Goal: Task Accomplishment & Management: Use online tool/utility

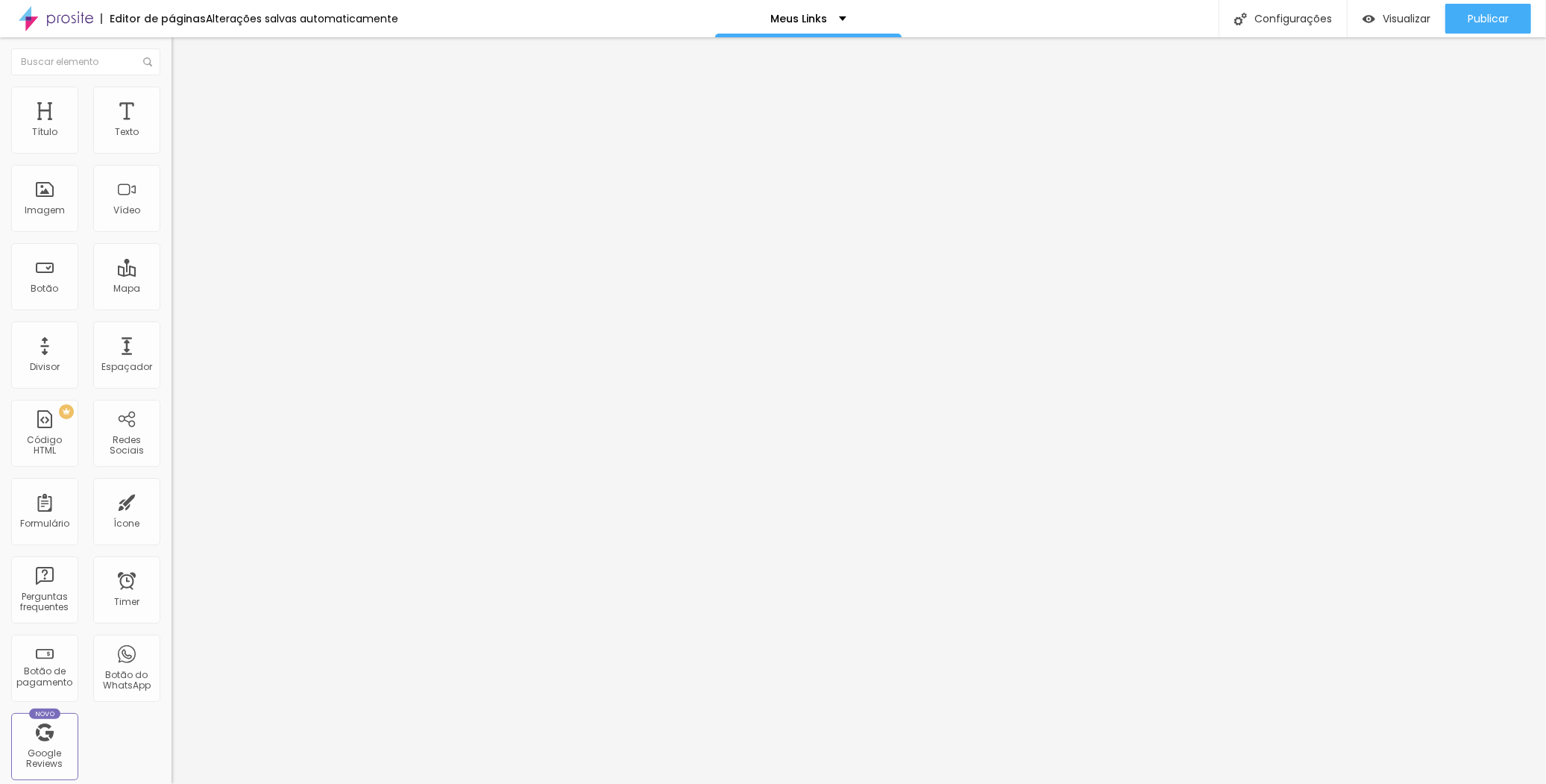
click at [171, 140] on input "FOCO RADICAL" at bounding box center [260, 132] width 179 height 15
type input "SR FOTTO"
click at [171, 308] on input "[URL][DOMAIN_NAME]" at bounding box center [260, 300] width 179 height 15
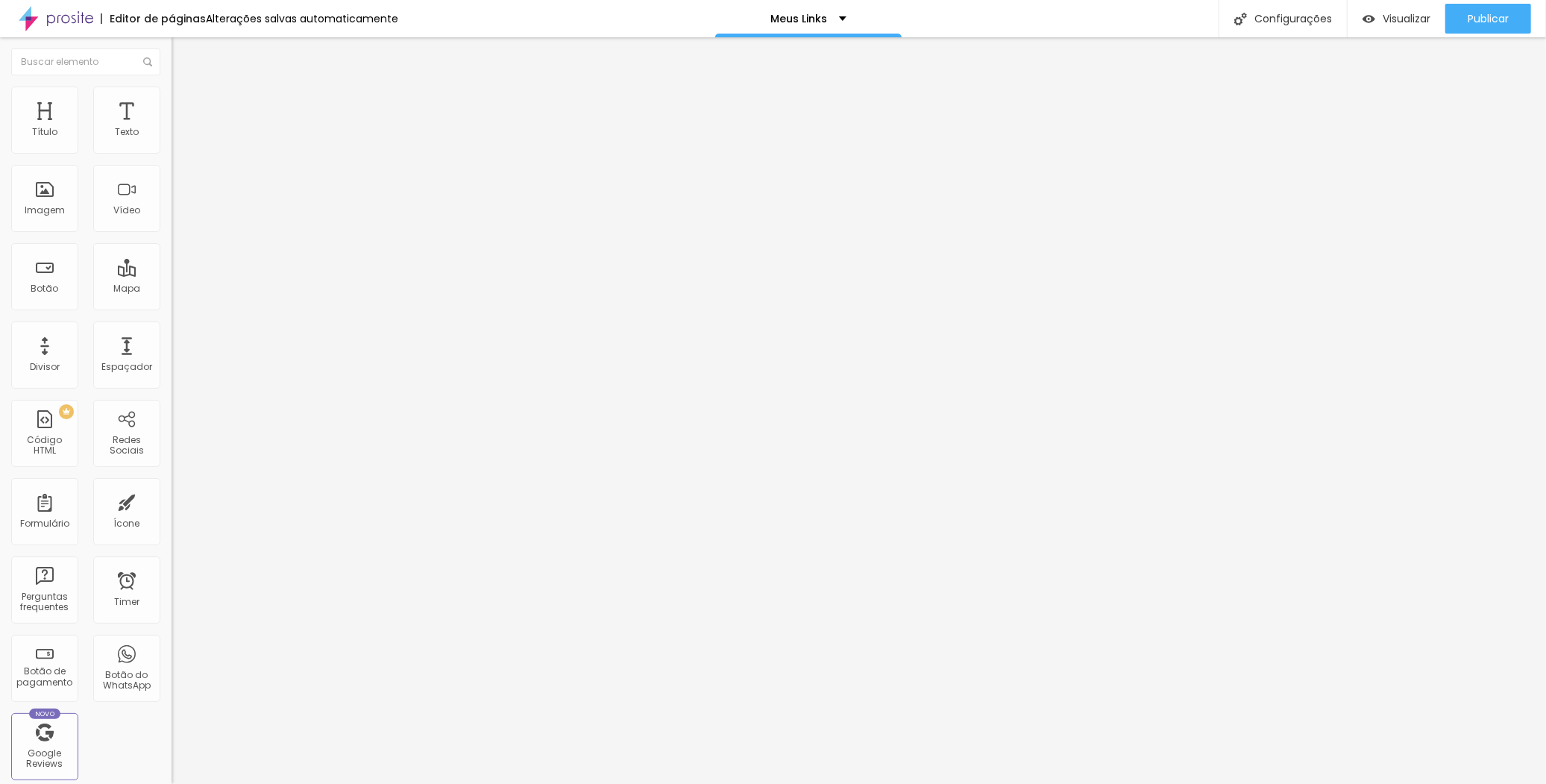
click at [171, 308] on input "[URL][DOMAIN_NAME]" at bounding box center [260, 300] width 179 height 15
paste input "tto"
drag, startPoint x: 58, startPoint y: 316, endPoint x: -2, endPoint y: 315, distance: 60.0
click at [0, 315] on html "Editor de páginas Alterações salvas automaticamente Meus Links Configurações Co…" at bounding box center [773, 392] width 1546 height 784
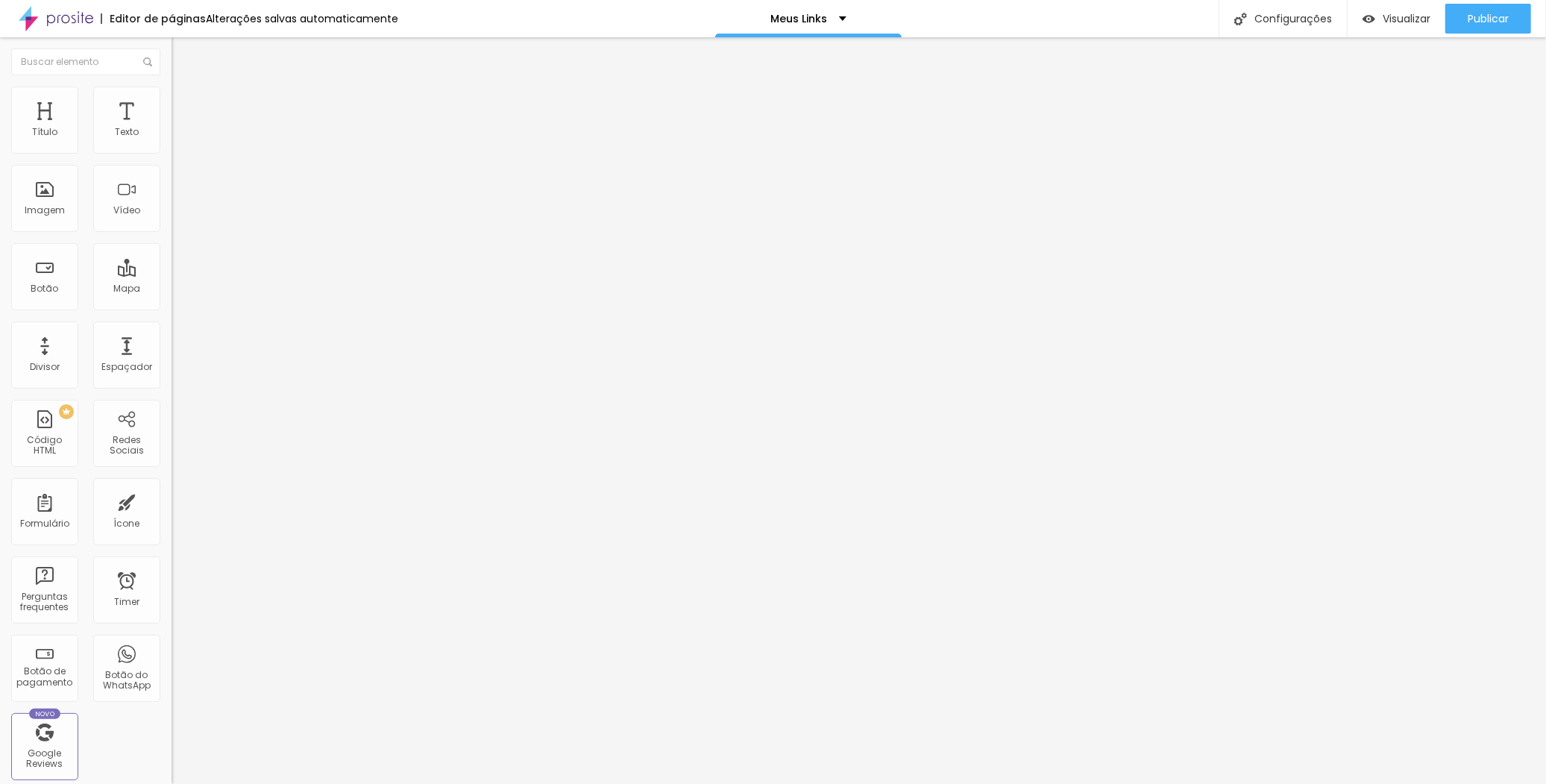
type input "[URL][DOMAIN_NAME]"
click at [171, 342] on div "Texto SR FOTTO Alinhamento [GEOGRAPHIC_DATA] Link URL [URL][DOMAIN_NAME] Abrir …" at bounding box center [257, 229] width 171 height 226
click at [171, 140] on input "SR FOTTO" at bounding box center [260, 132] width 179 height 15
type input "SR FOTTO"
click at [171, 234] on span "Grande" at bounding box center [189, 228] width 35 height 13
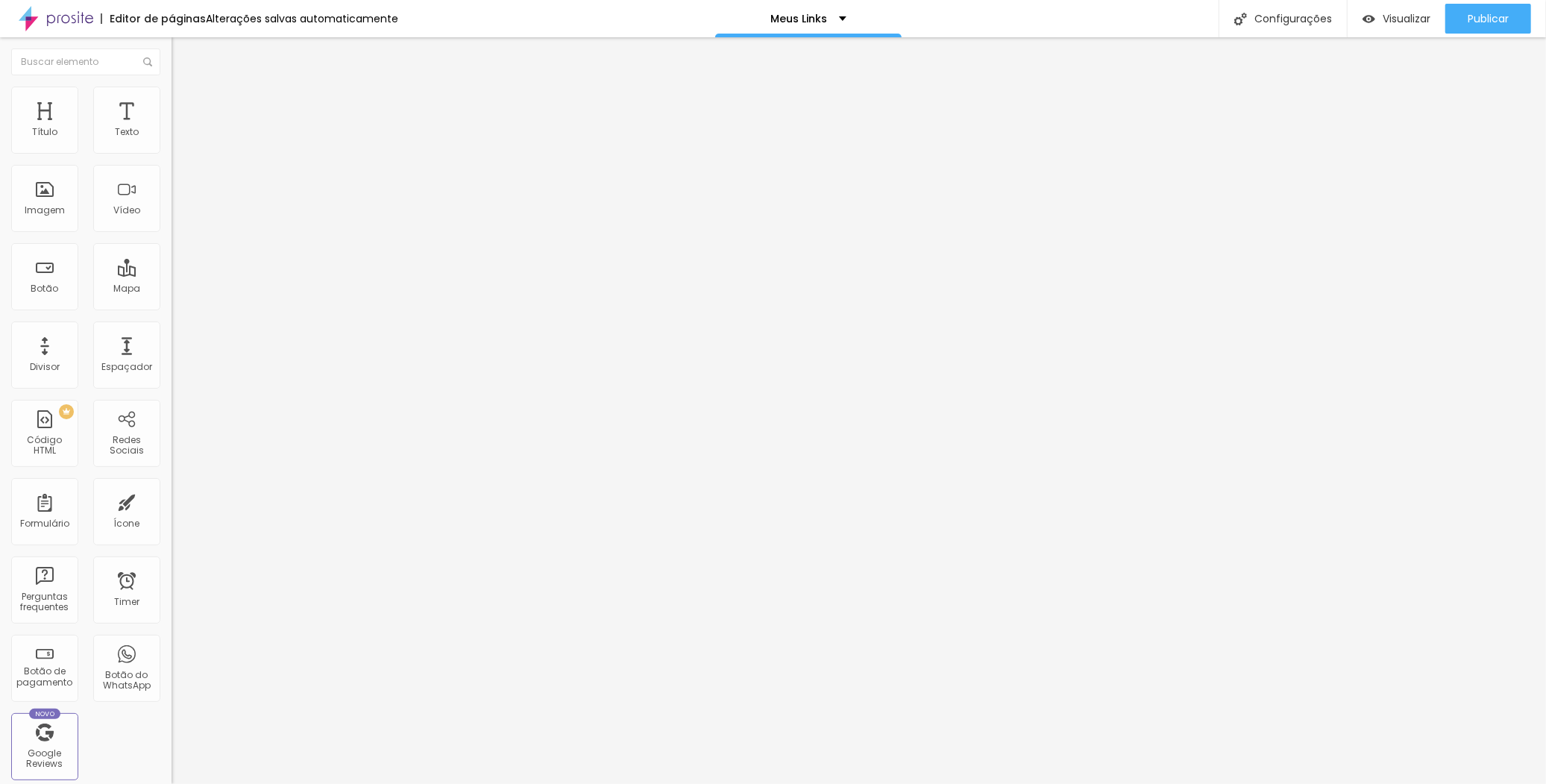
click at [171, 253] on span "Normal" at bounding box center [188, 247] width 34 height 13
click at [171, 267] on span "Grande" at bounding box center [189, 261] width 35 height 13
click at [171, 234] on span "Grande" at bounding box center [189, 228] width 35 height 13
click at [171, 253] on span "Normal" at bounding box center [188, 247] width 34 height 13
click at [171, 98] on li "Estilo" at bounding box center [257, 94] width 171 height 15
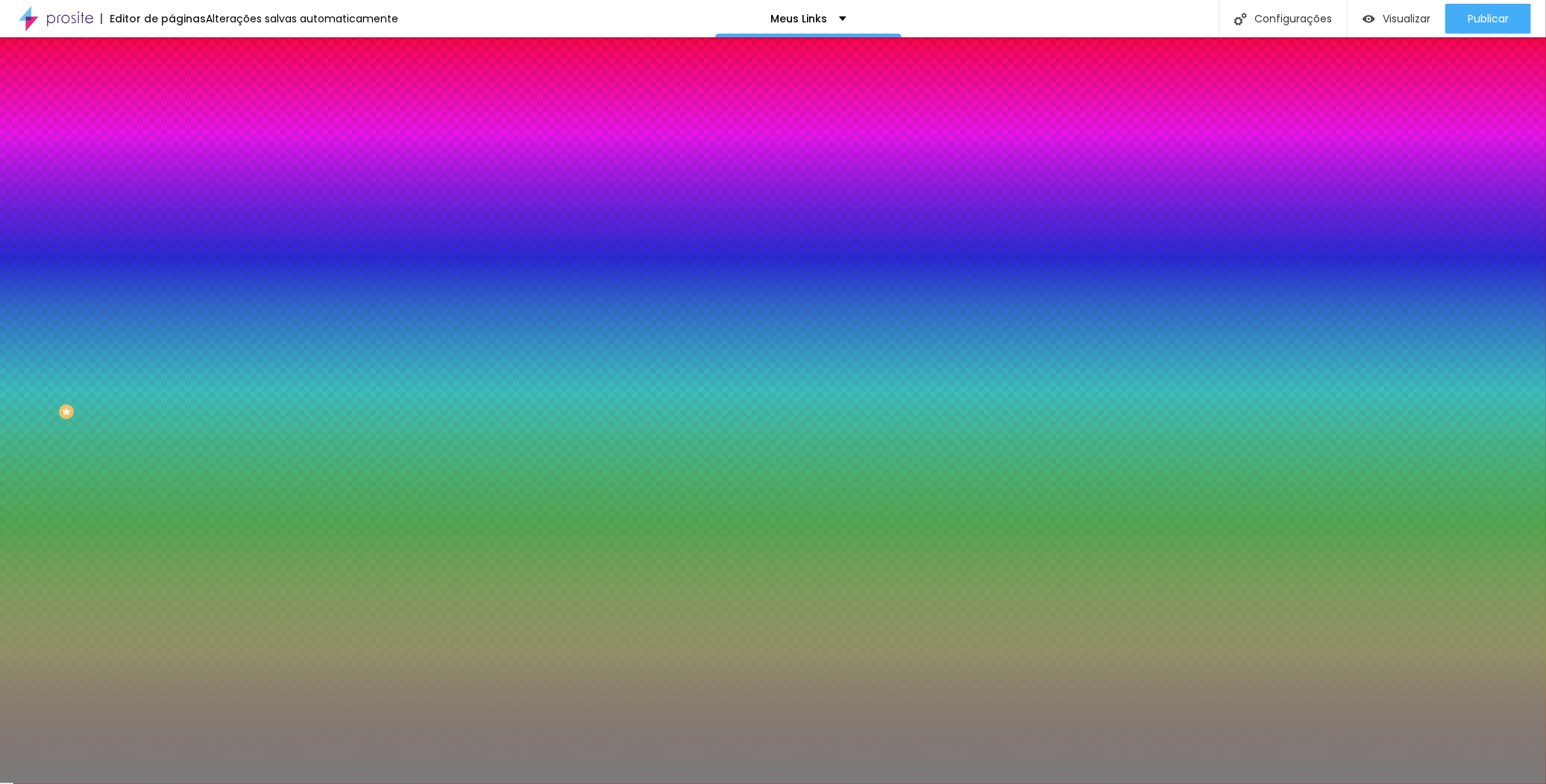
click at [171, 507] on div at bounding box center [257, 507] width 171 height 0
drag, startPoint x: 135, startPoint y: 432, endPoint x: 133, endPoint y: 451, distance: 19.1
click at [171, 451] on div "Editar Botão Conteúdo Estilo Avançado Cor de fundo Voltar ao padrão #F9F100 Tip…" at bounding box center [257, 411] width 171 height 746
click at [171, 448] on div "Editar Botão Conteúdo Estilo Avançado Cor de fundo Voltar ao padrão #F9F100 Tip…" at bounding box center [257, 411] width 171 height 746
click at [171, 507] on div at bounding box center [257, 507] width 171 height 0
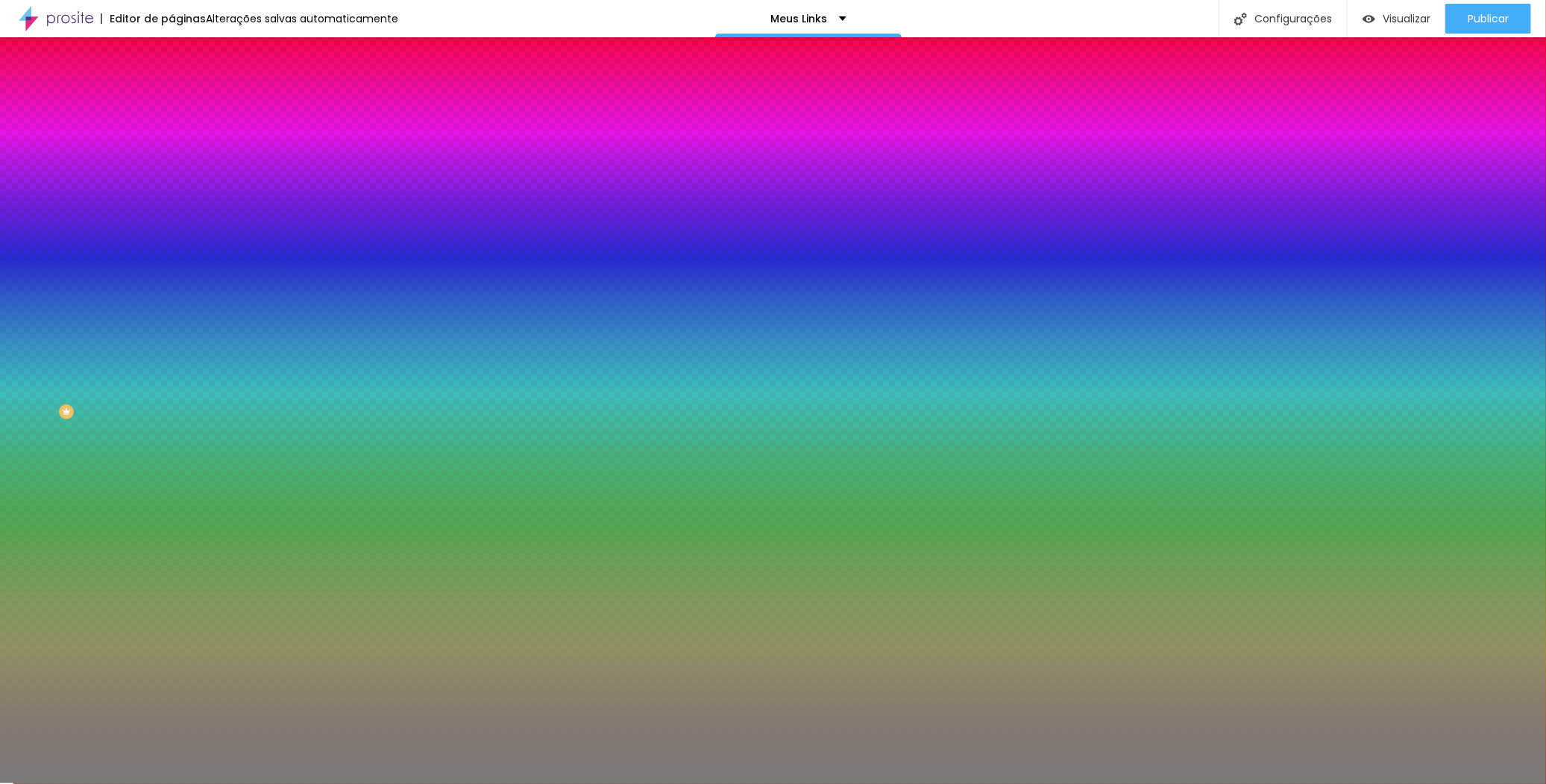
type input "#E92323"
drag, startPoint x: 91, startPoint y: 344, endPoint x: 107, endPoint y: 344, distance: 16.0
click at [107, 344] on div at bounding box center [773, 392] width 1546 height 784
click at [171, 507] on input "#E92323" at bounding box center [260, 514] width 179 height 15
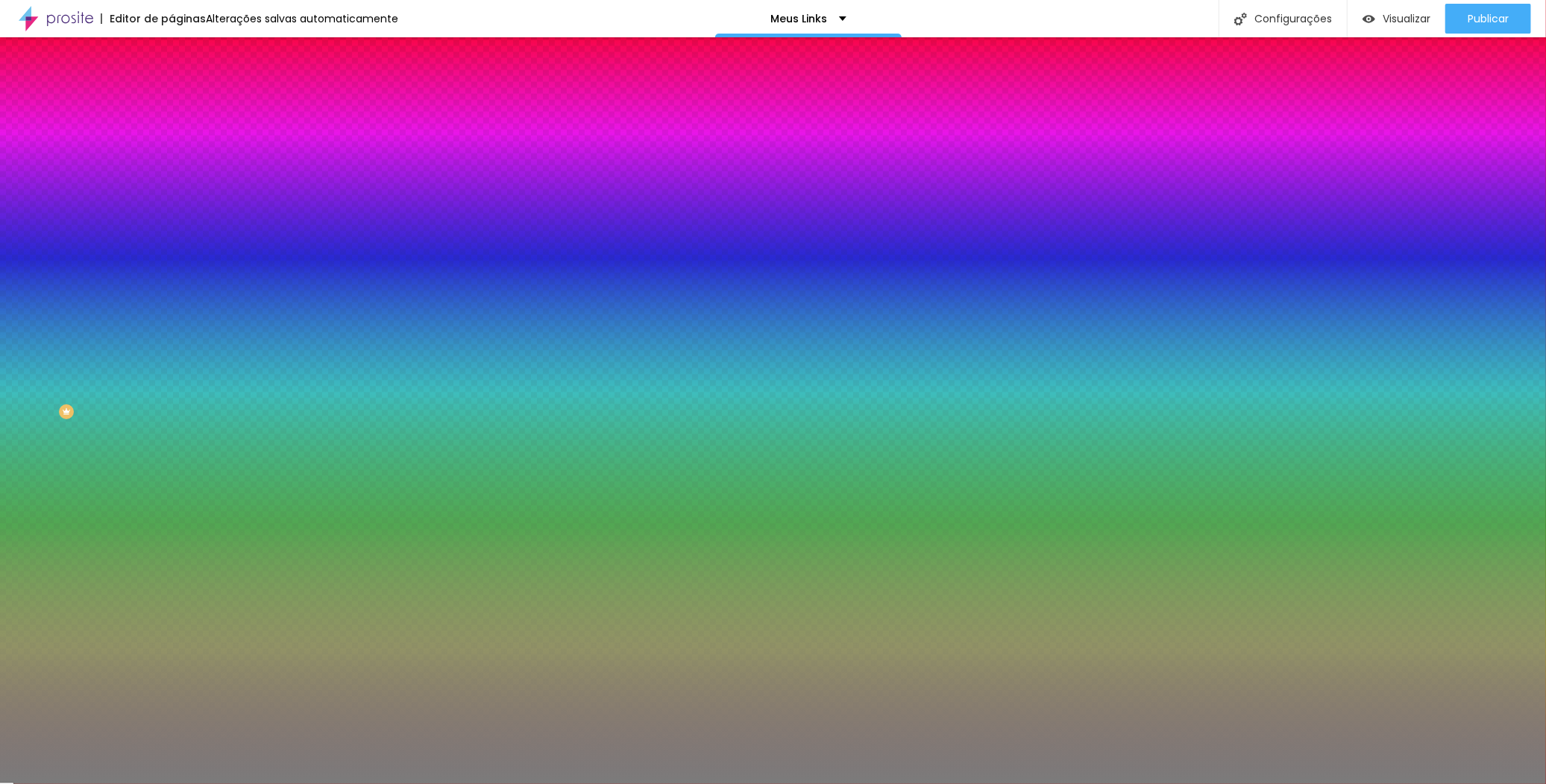
click at [171, 507] on input "#E92323" at bounding box center [260, 514] width 179 height 15
click at [171, 157] on div "Cor de fundo Voltar ao padrão #F9F100" at bounding box center [257, 136] width 171 height 41
click at [171, 152] on input "#F9F100" at bounding box center [260, 150] width 179 height 15
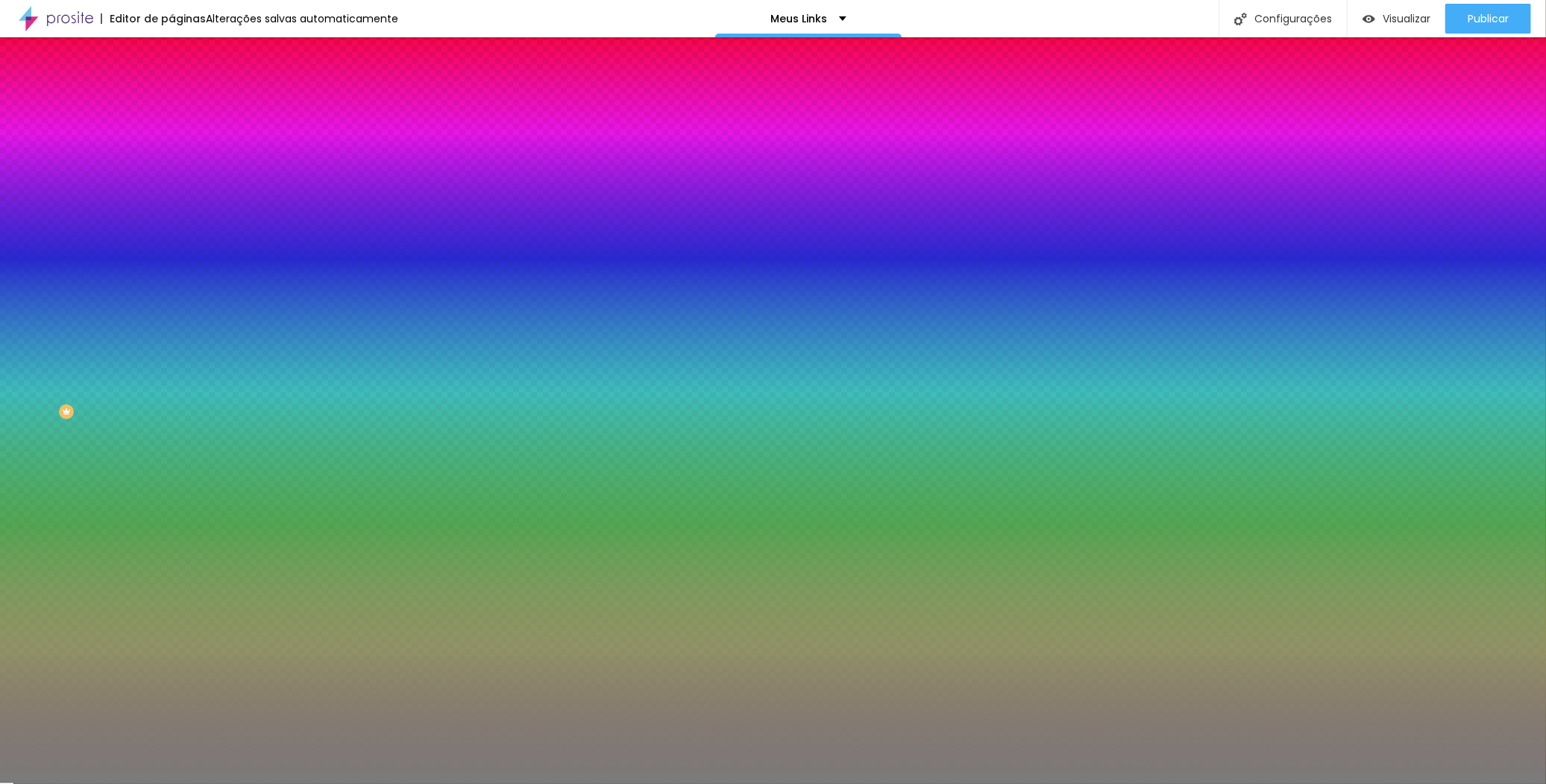
paste input "E92323"
type input "#E92323"
click at [171, 548] on div at bounding box center [257, 548] width 171 height 0
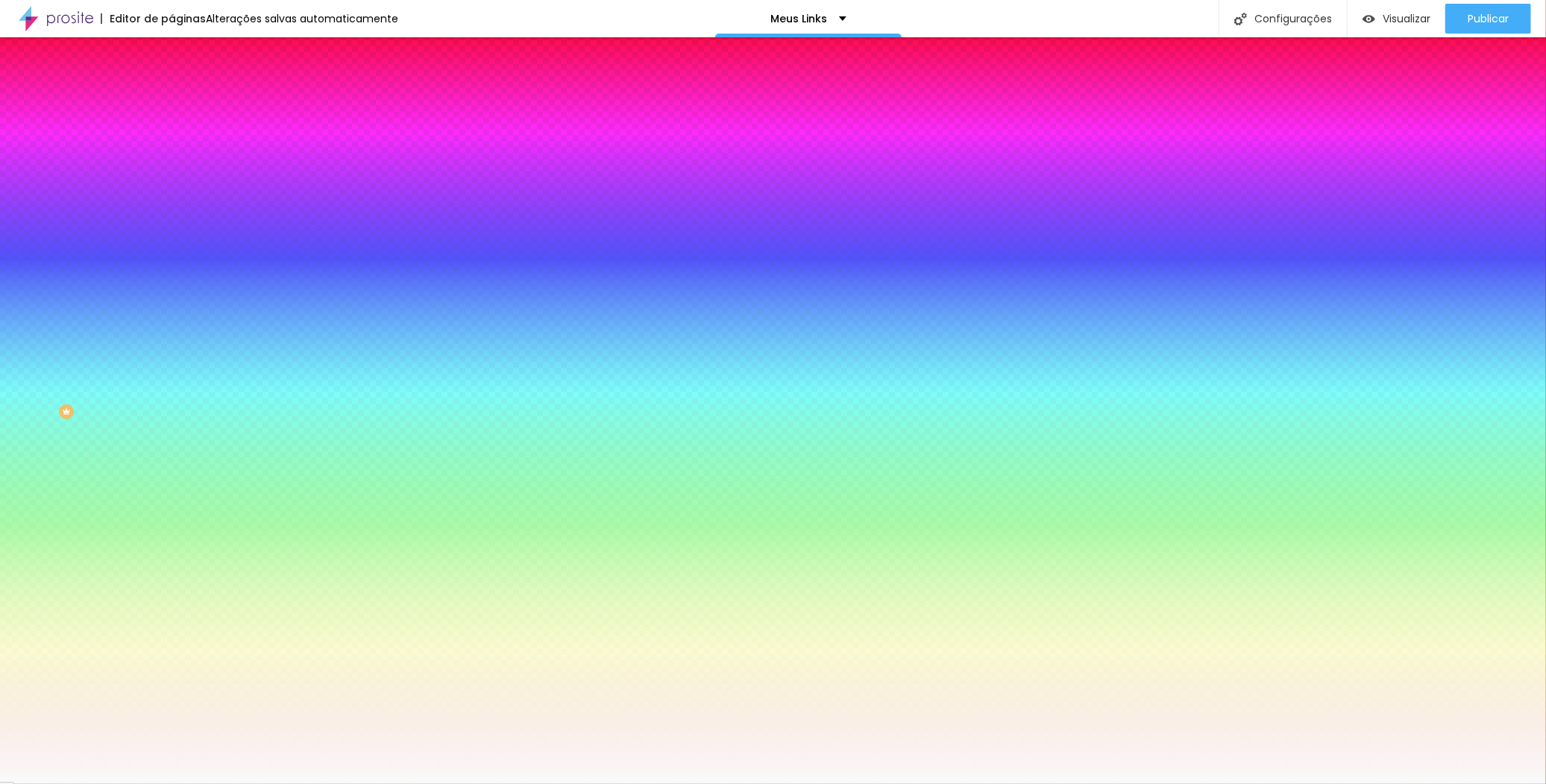
type input "#FFFFFF"
drag, startPoint x: 69, startPoint y: 398, endPoint x: -12, endPoint y: 356, distance: 91.2
click at [0, 356] on html "Editor de páginas Alterações salvas automaticamente Meus Links Configurações Co…" at bounding box center [773, 392] width 1546 height 784
click at [178, 187] on icon "button" at bounding box center [182, 189] width 9 height 9
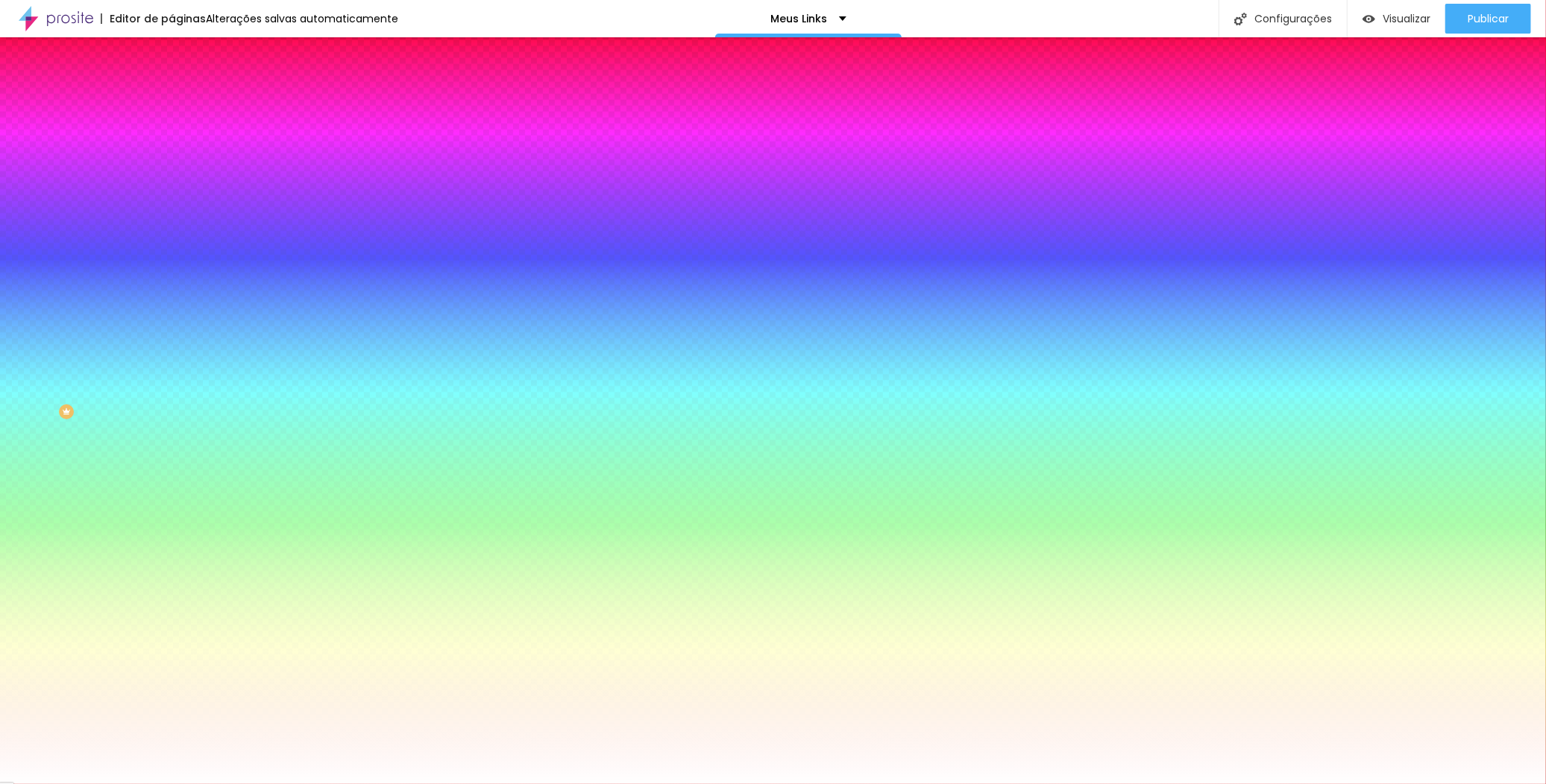
type input "#FFFFFF"
drag, startPoint x: 273, startPoint y: 403, endPoint x: 174, endPoint y: 358, distance: 108.7
click at [259, 783] on div at bounding box center [773, 784] width 1546 height 0
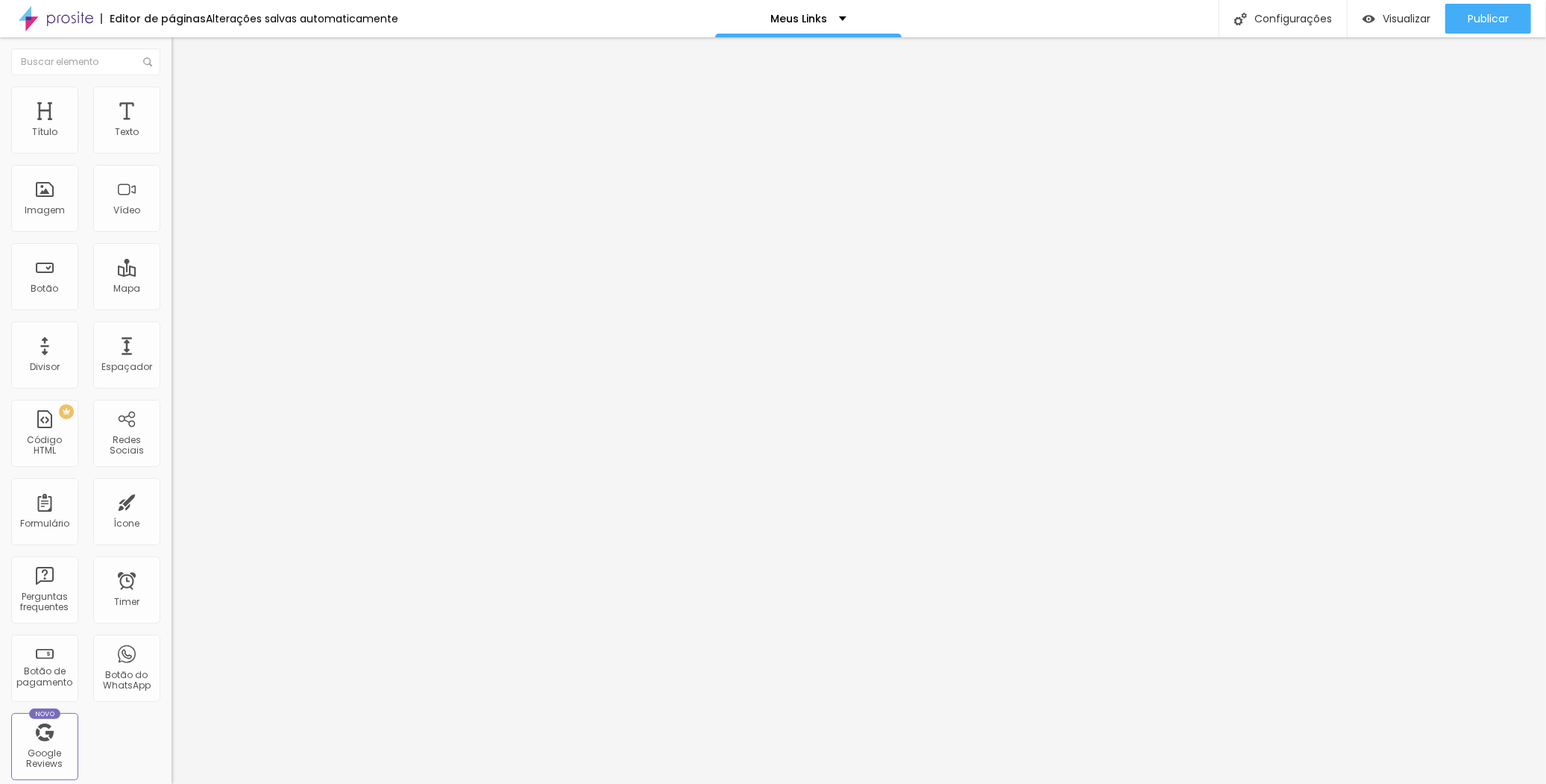
drag, startPoint x: 92, startPoint y: 166, endPoint x: -23, endPoint y: 167, distance: 115.0
click at [0, 167] on html "Editor de páginas Alterações salvas automaticamente Meus Links Configurações Co…" at bounding box center [773, 392] width 1546 height 784
type input "ú"
type input "Últimos Trabalhos!"
click at [171, 486] on div "Editar Botão Conteúdo Estilo Avançado Texto SR FOTTO Alinhamento Tamanho Grande…" at bounding box center [257, 411] width 171 height 746
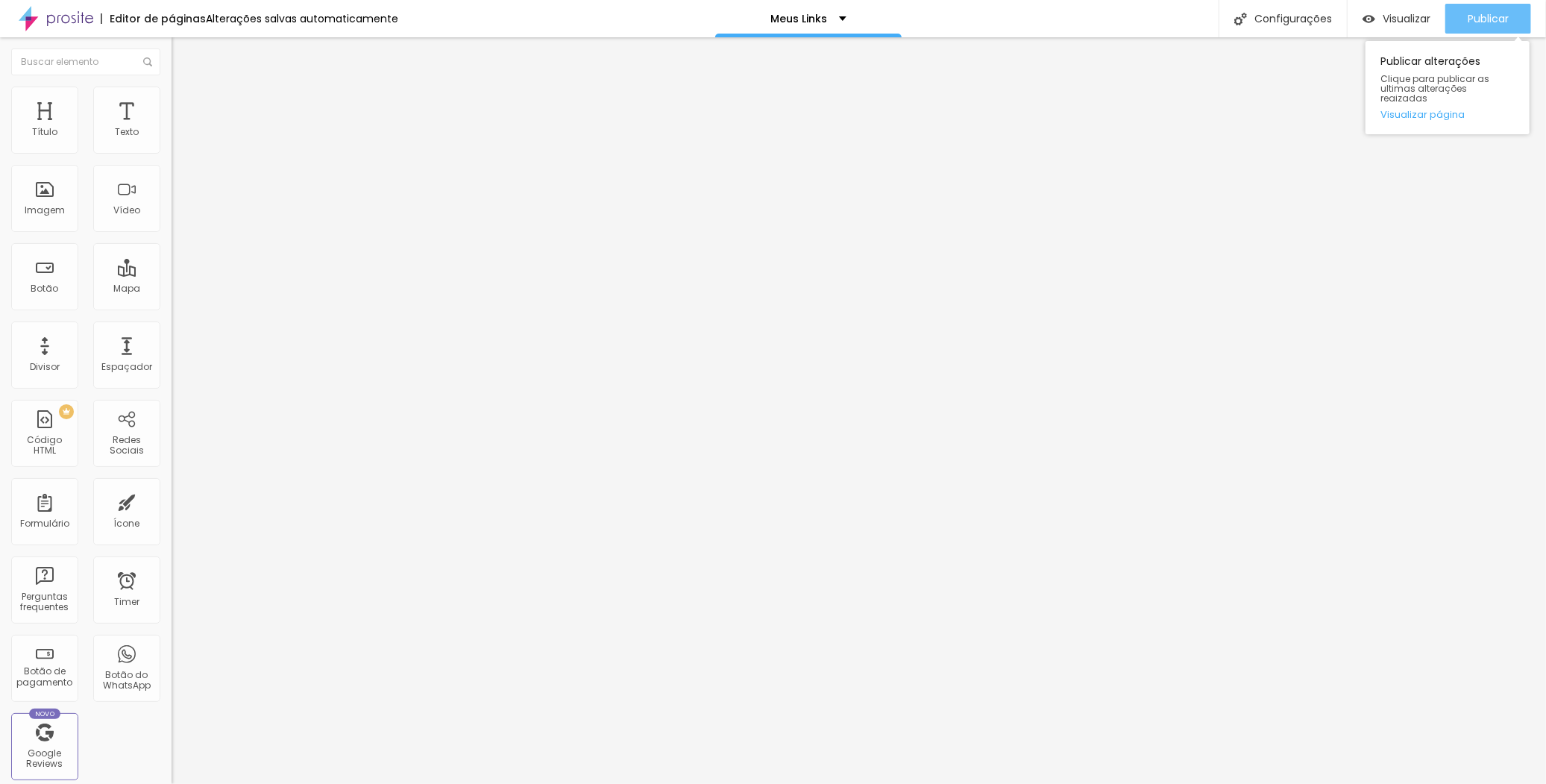
click at [1471, 20] on span "Publicar" at bounding box center [1488, 18] width 41 height 12
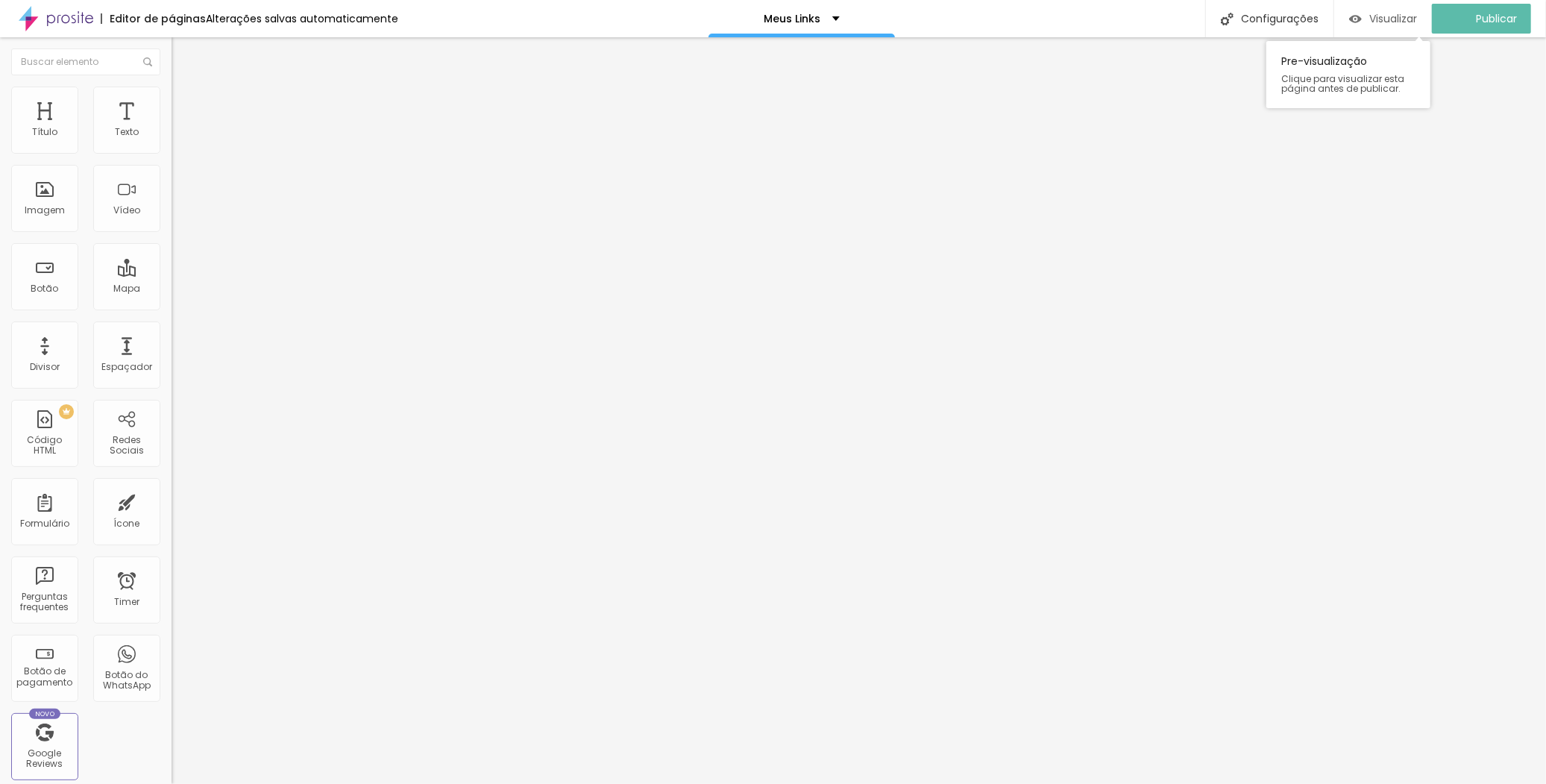
click at [1372, 6] on div "Visualizar" at bounding box center [1383, 18] width 68 height 30
